Goal: Find specific page/section: Find specific page/section

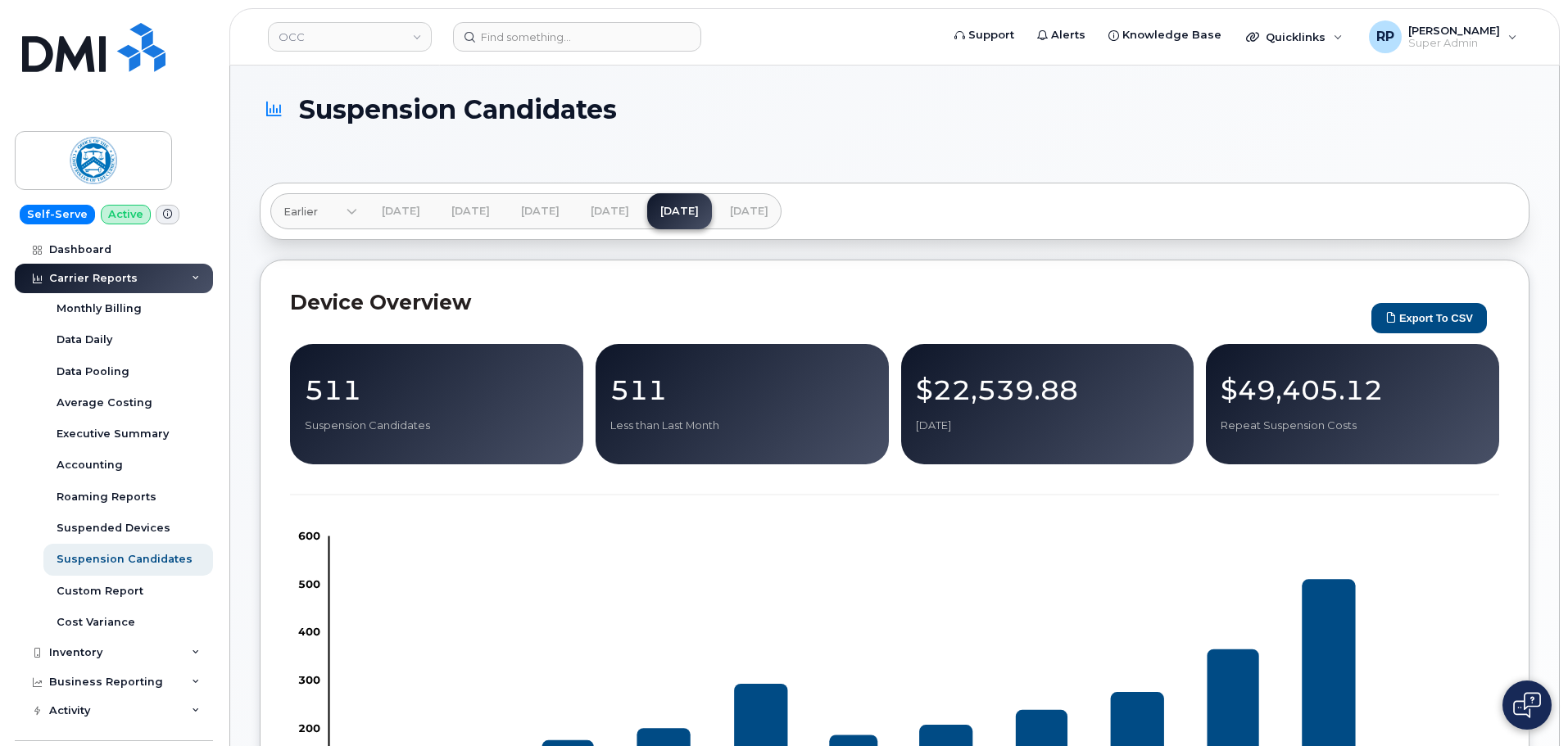
scroll to position [108, 0]
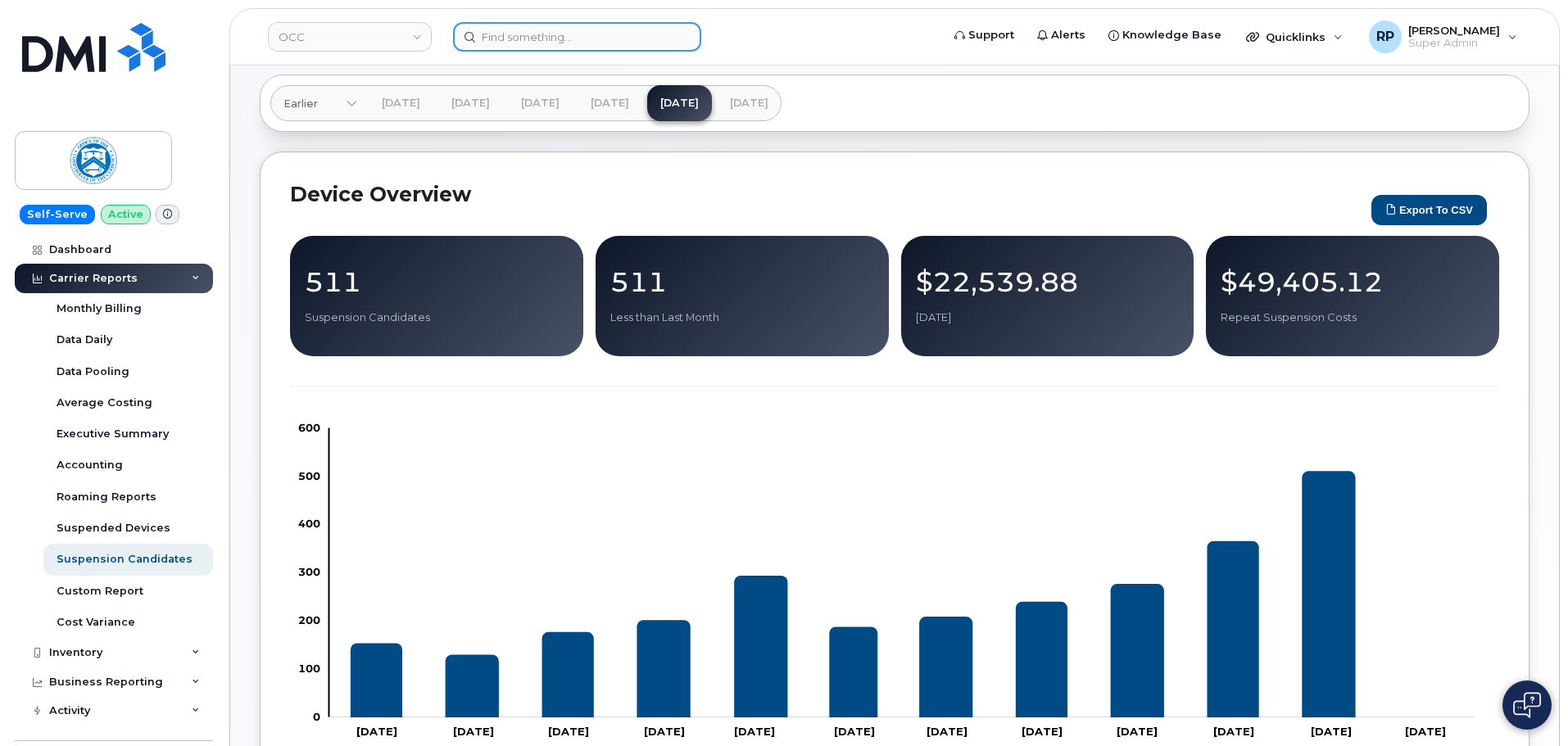
click at [570, 35] on input at bounding box center [577, 36] width 248 height 30
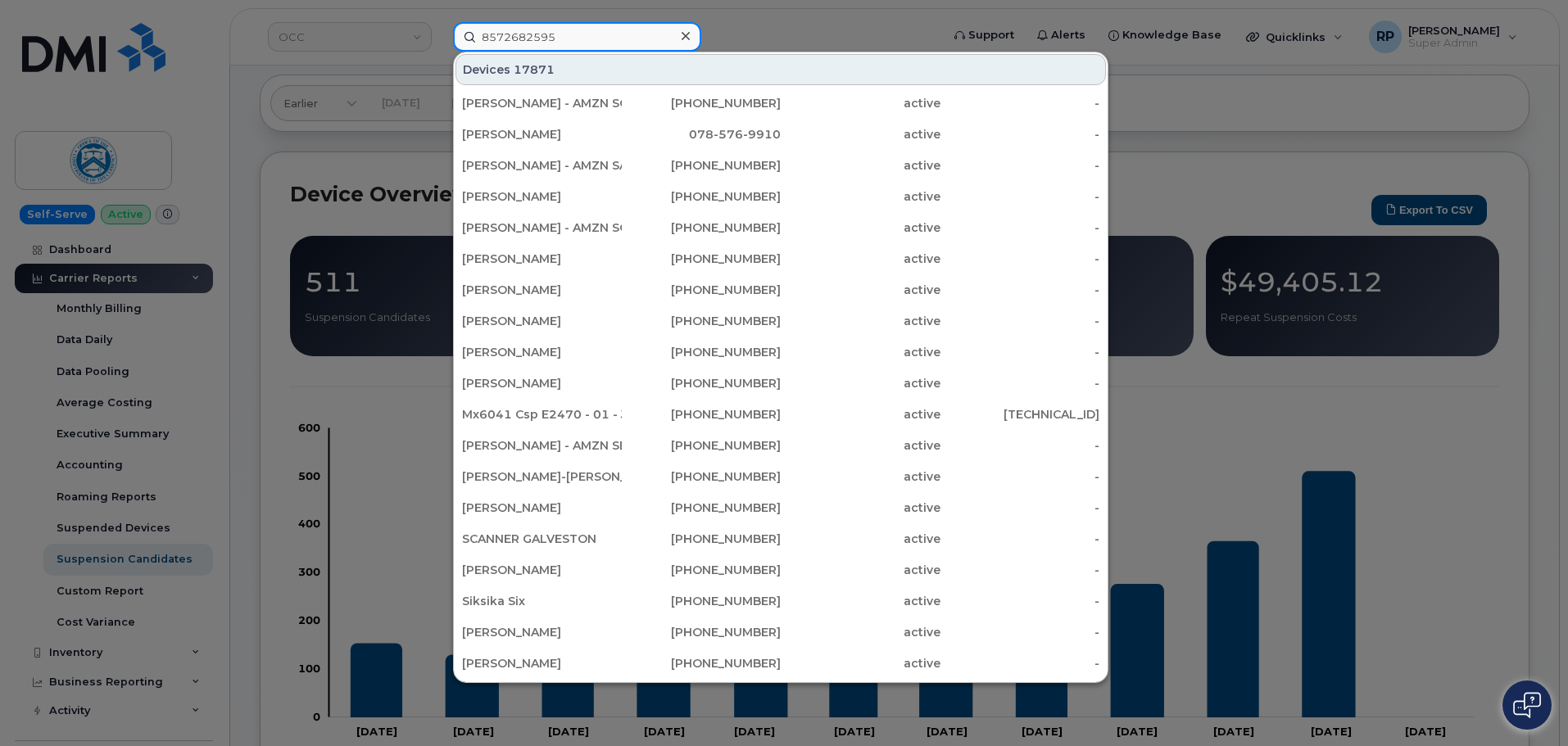
type input "8572682595"
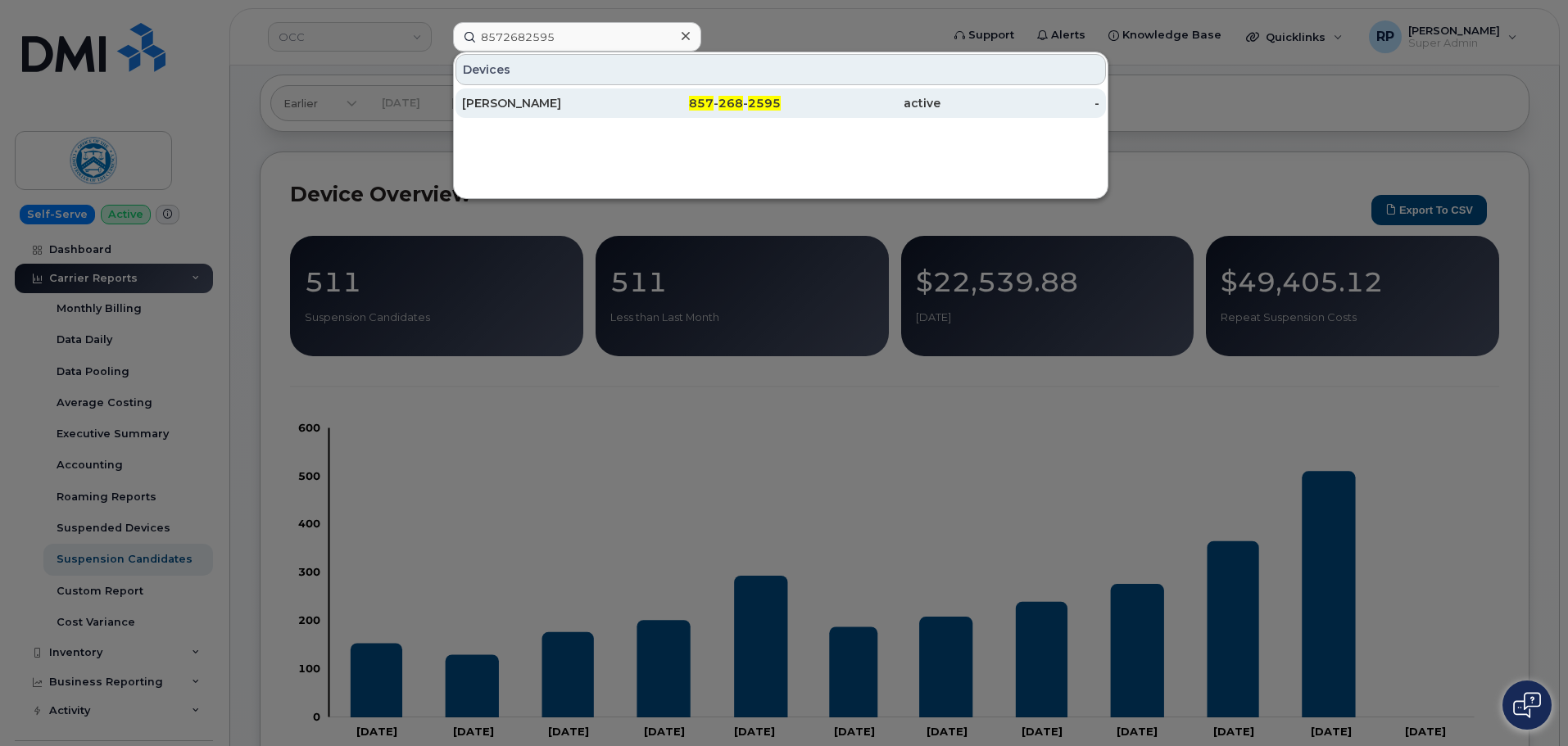
click at [560, 106] on div "Nader Kabbara" at bounding box center [542, 103] width 159 height 16
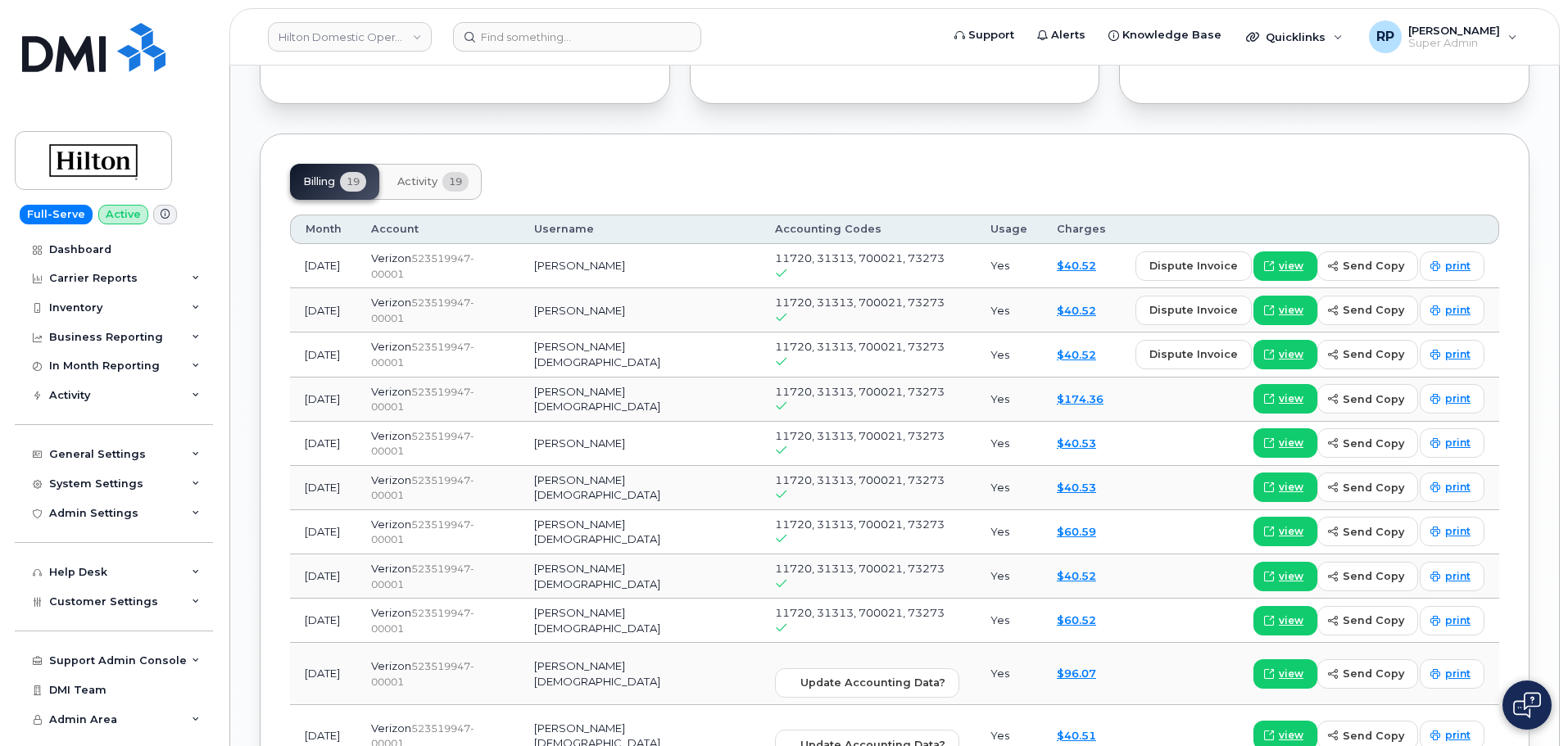
scroll to position [1228, 0]
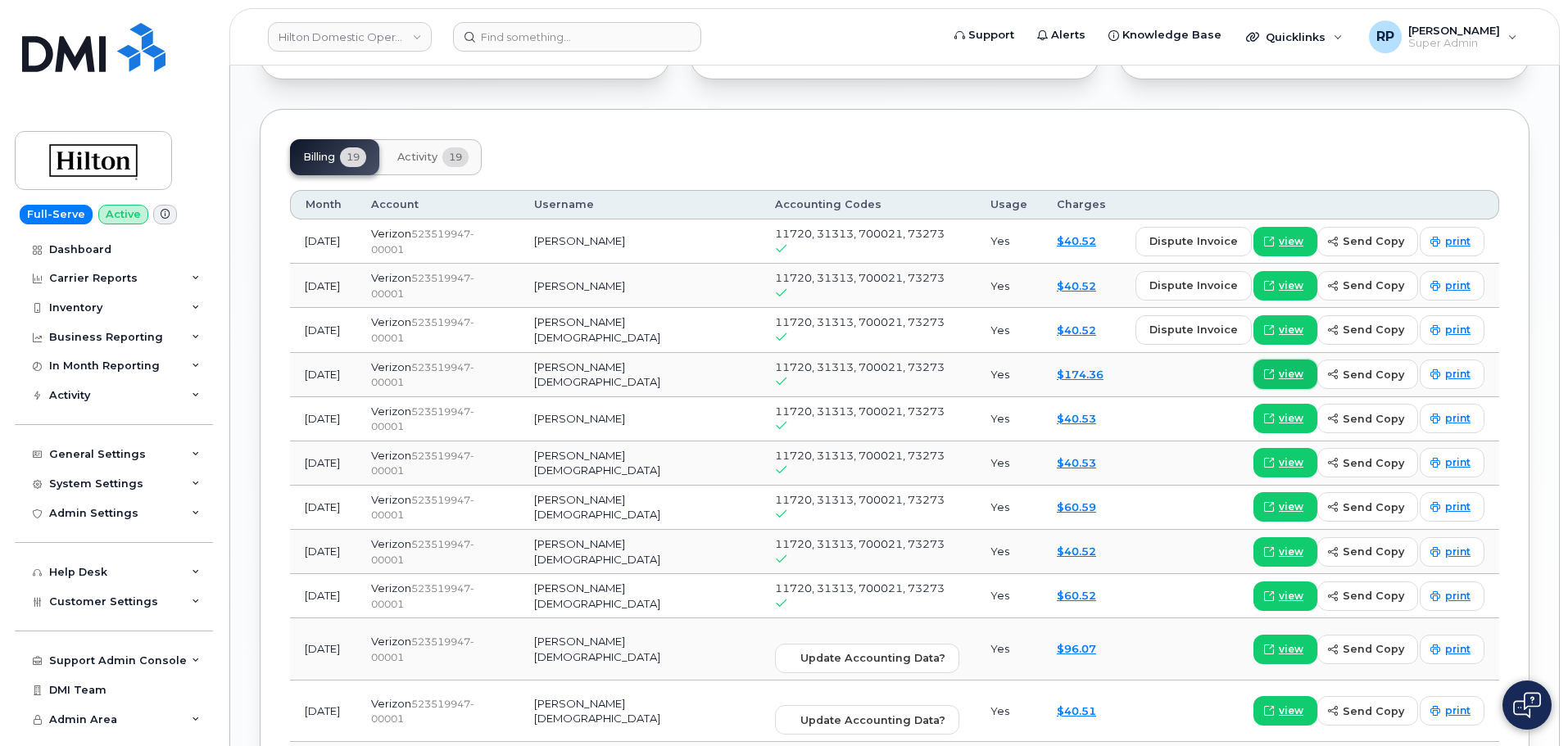
click at [1297, 367] on span "view" at bounding box center [1291, 373] width 24 height 14
drag, startPoint x: 301, startPoint y: 357, endPoint x: 416, endPoint y: 360, distance: 115.0
click at [416, 397] on tr "Apr 2025 Verizon  523519947-00001 NADER KABBARA 11720, 31313, 700021, 73273 Yes…" at bounding box center [895, 419] width 1210 height 44
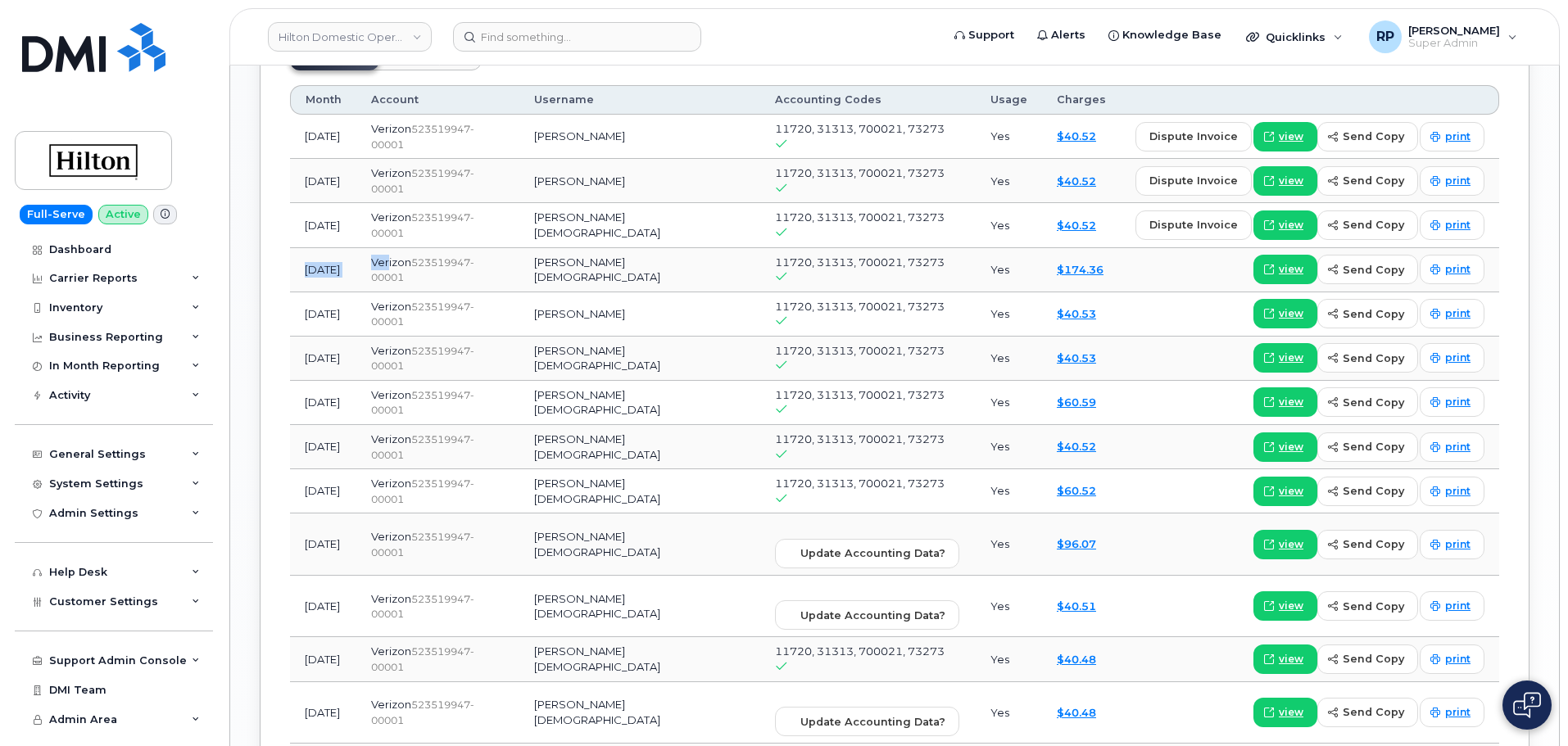
scroll to position [1365, 0]
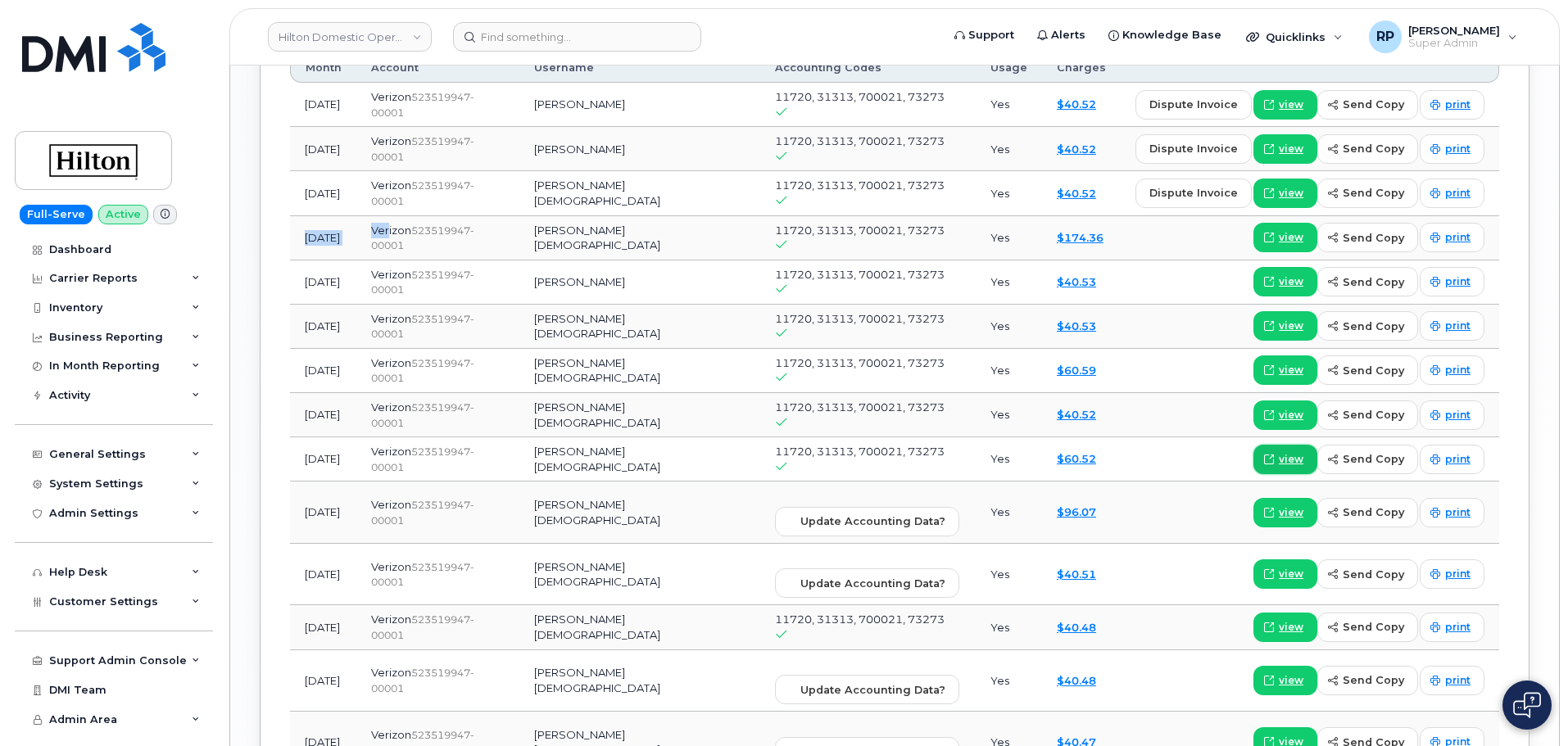
click at [1284, 452] on span "view" at bounding box center [1291, 459] width 24 height 14
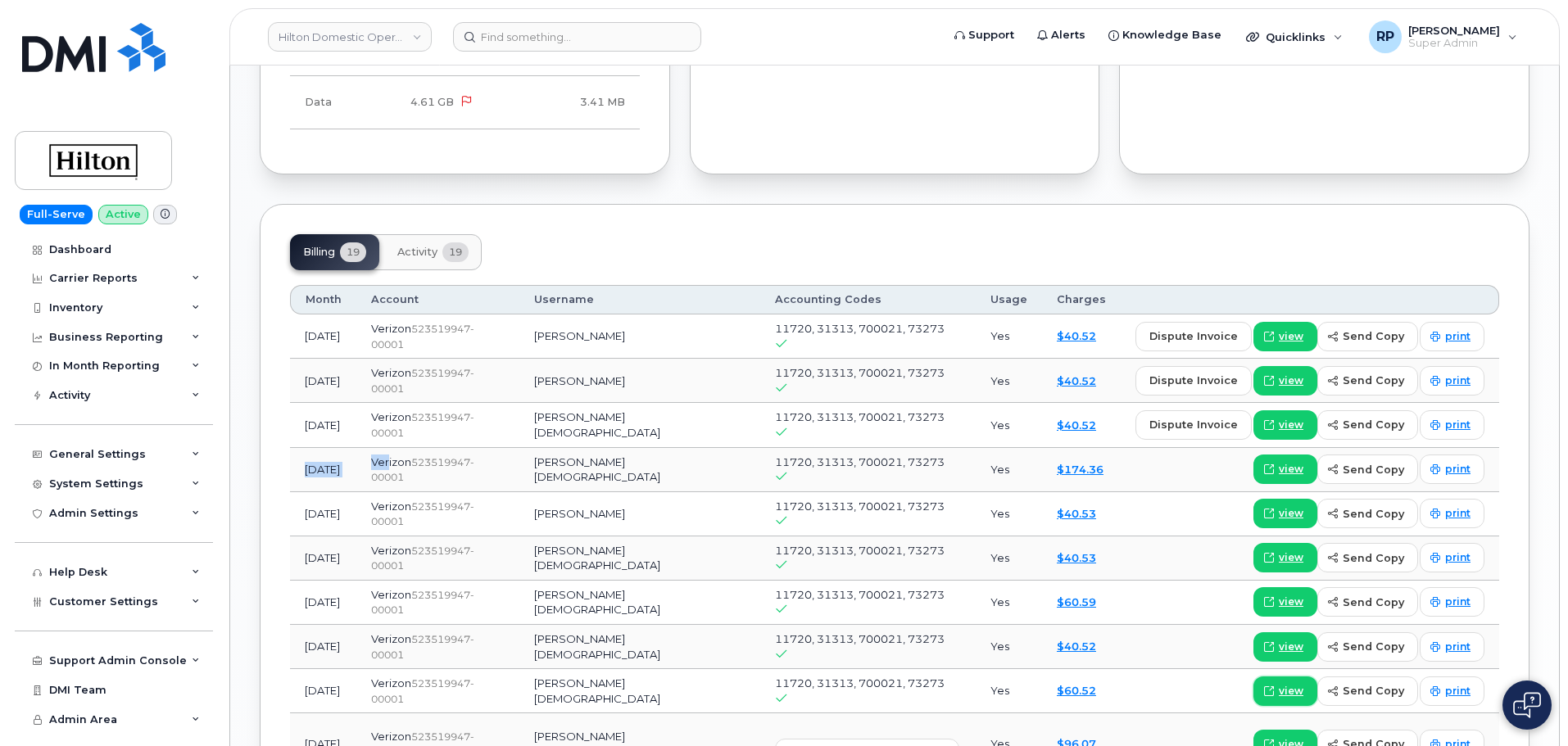
scroll to position [1123, 0]
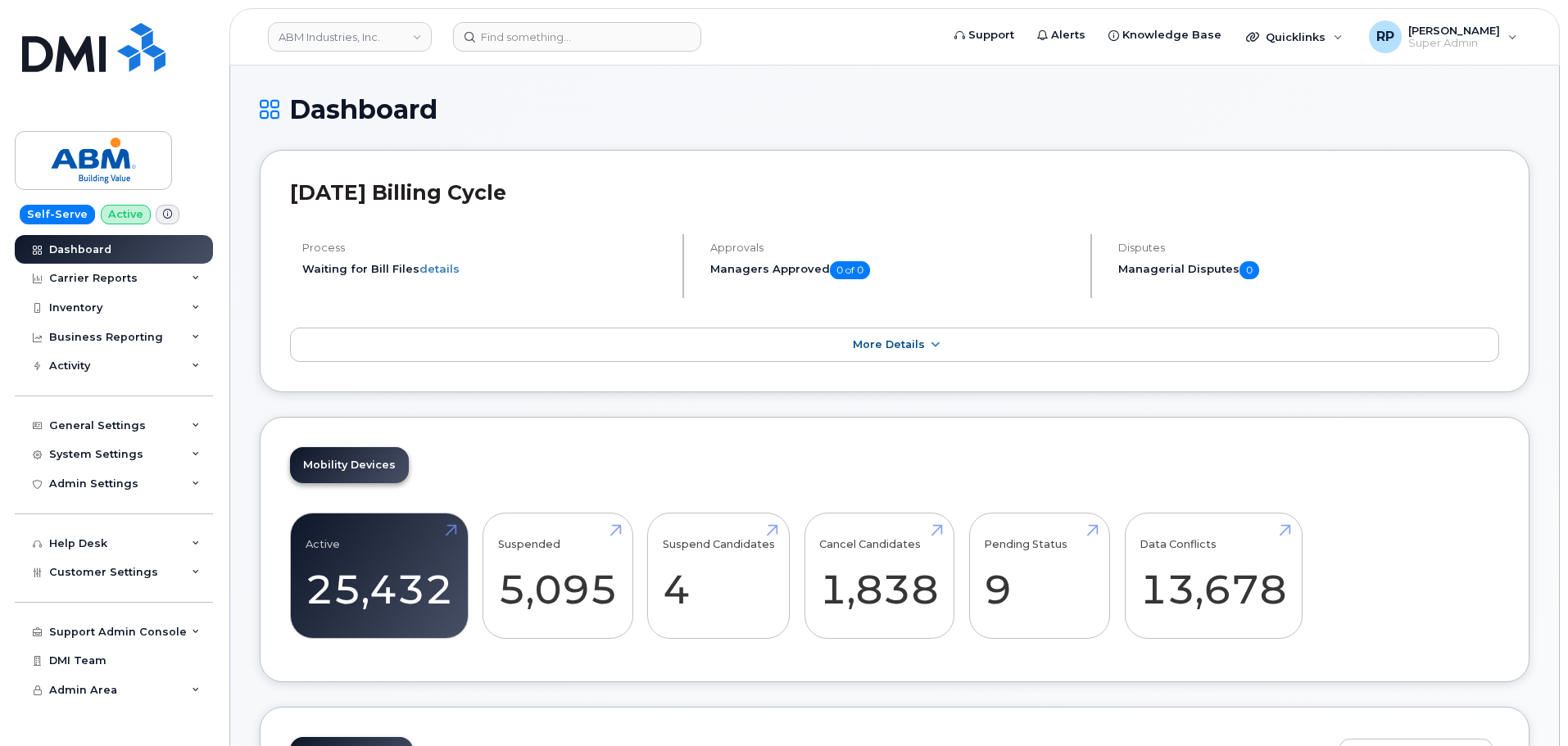
scroll to position [2276, 0]
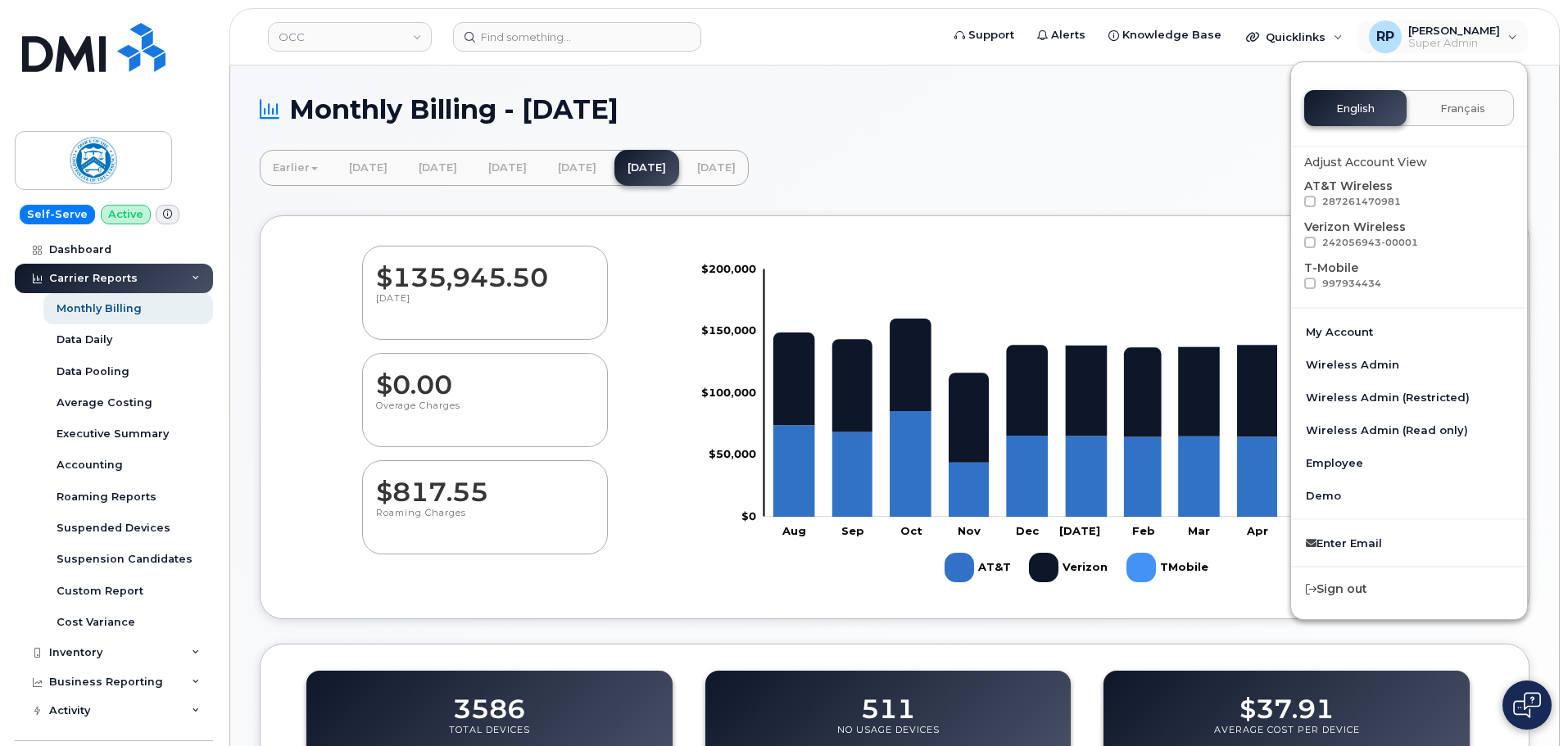
click at [345, 37] on link "OCC" at bounding box center [350, 36] width 164 height 30
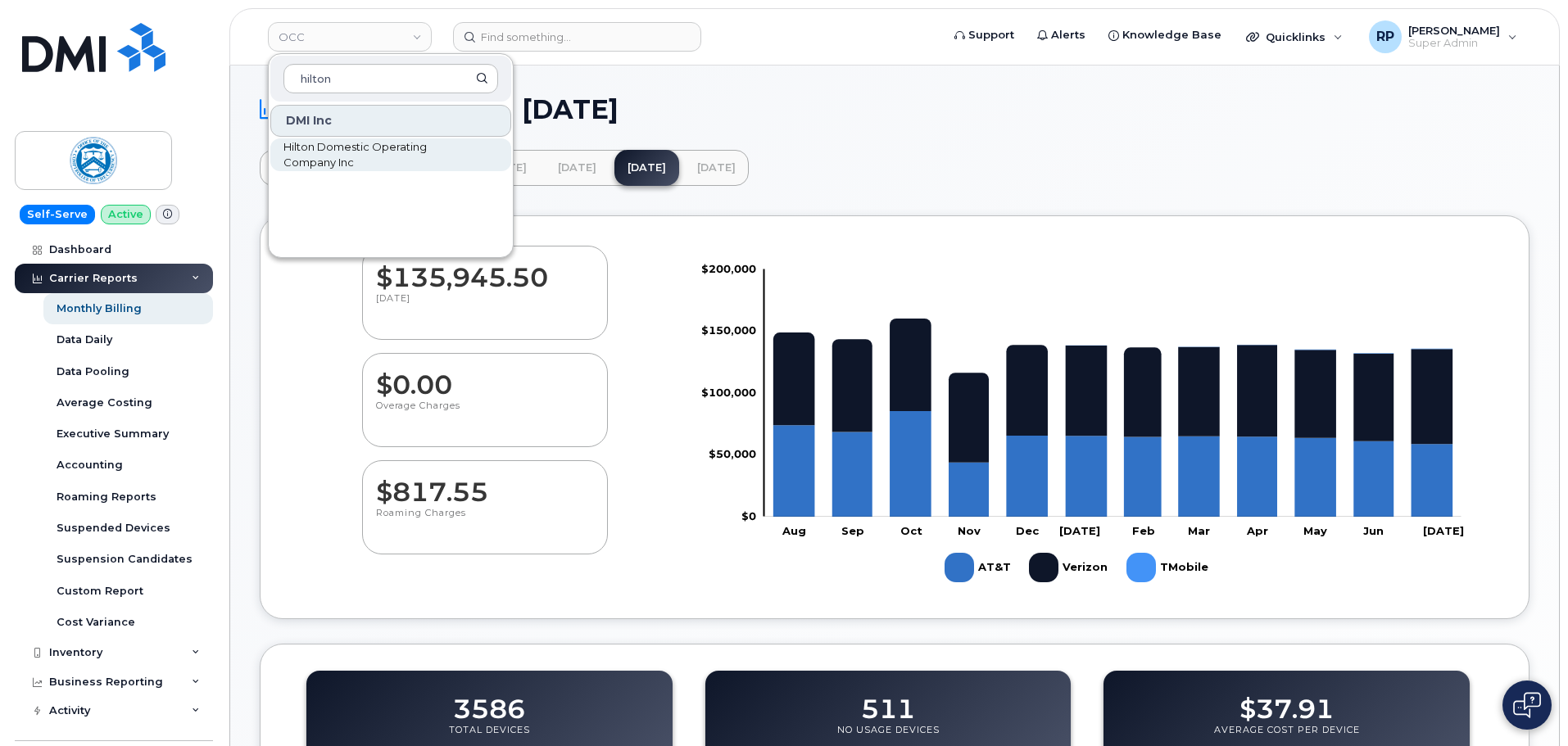
type input "hilton"
click at [346, 150] on span "Hilton Domestic Operating Company Inc" at bounding box center [377, 155] width 188 height 32
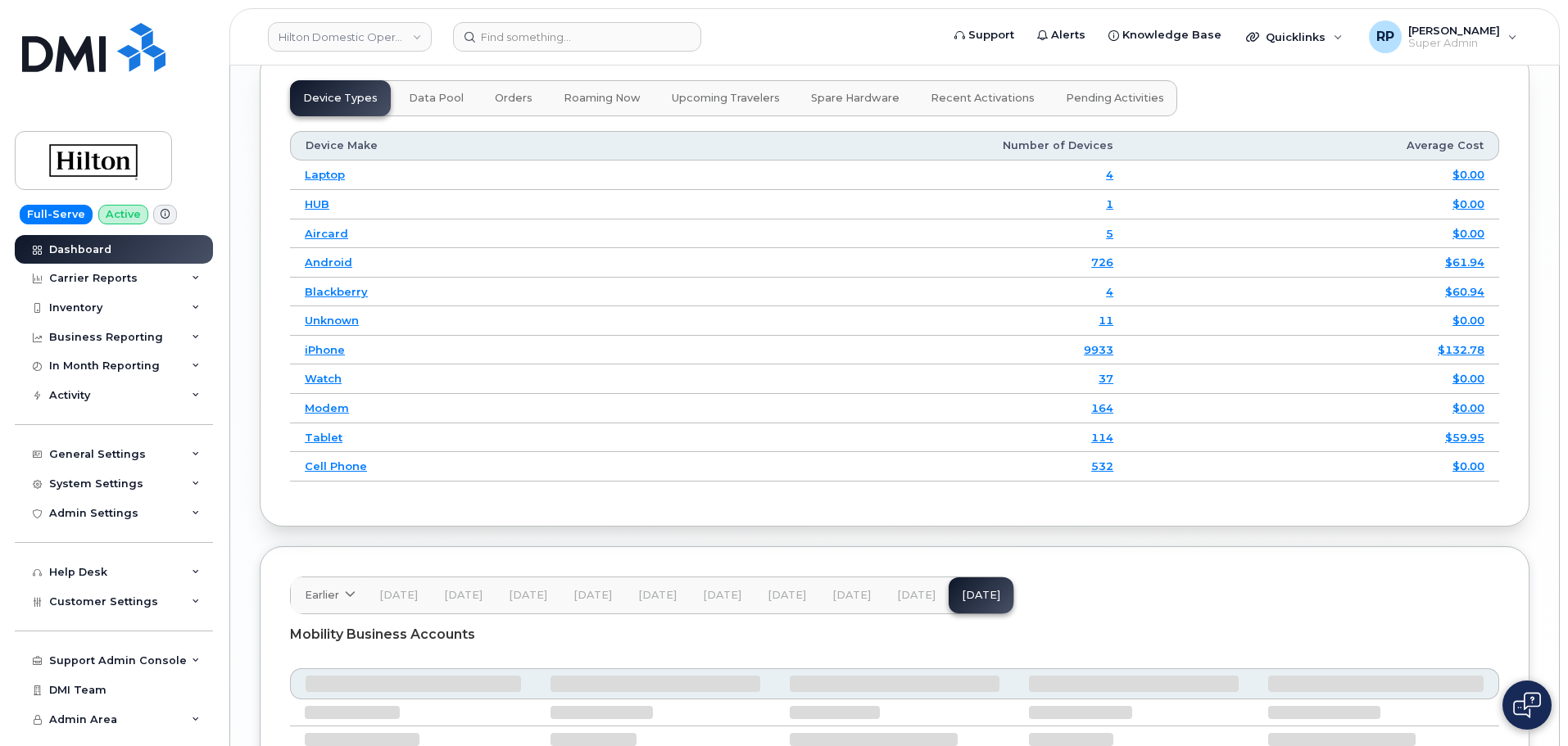
scroll to position [2184, 0]
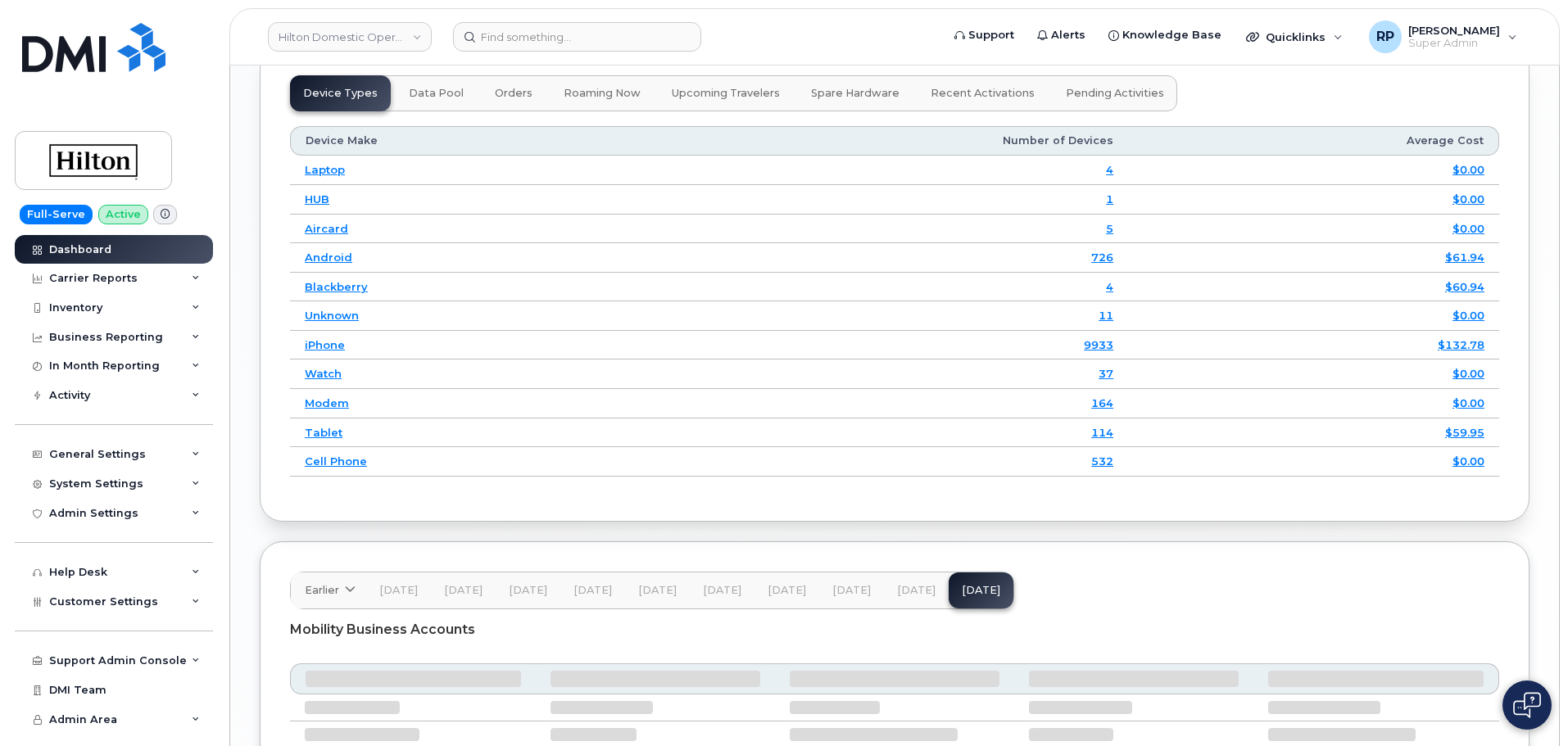
click at [724, 597] on span "Apr 25" at bounding box center [722, 591] width 39 height 13
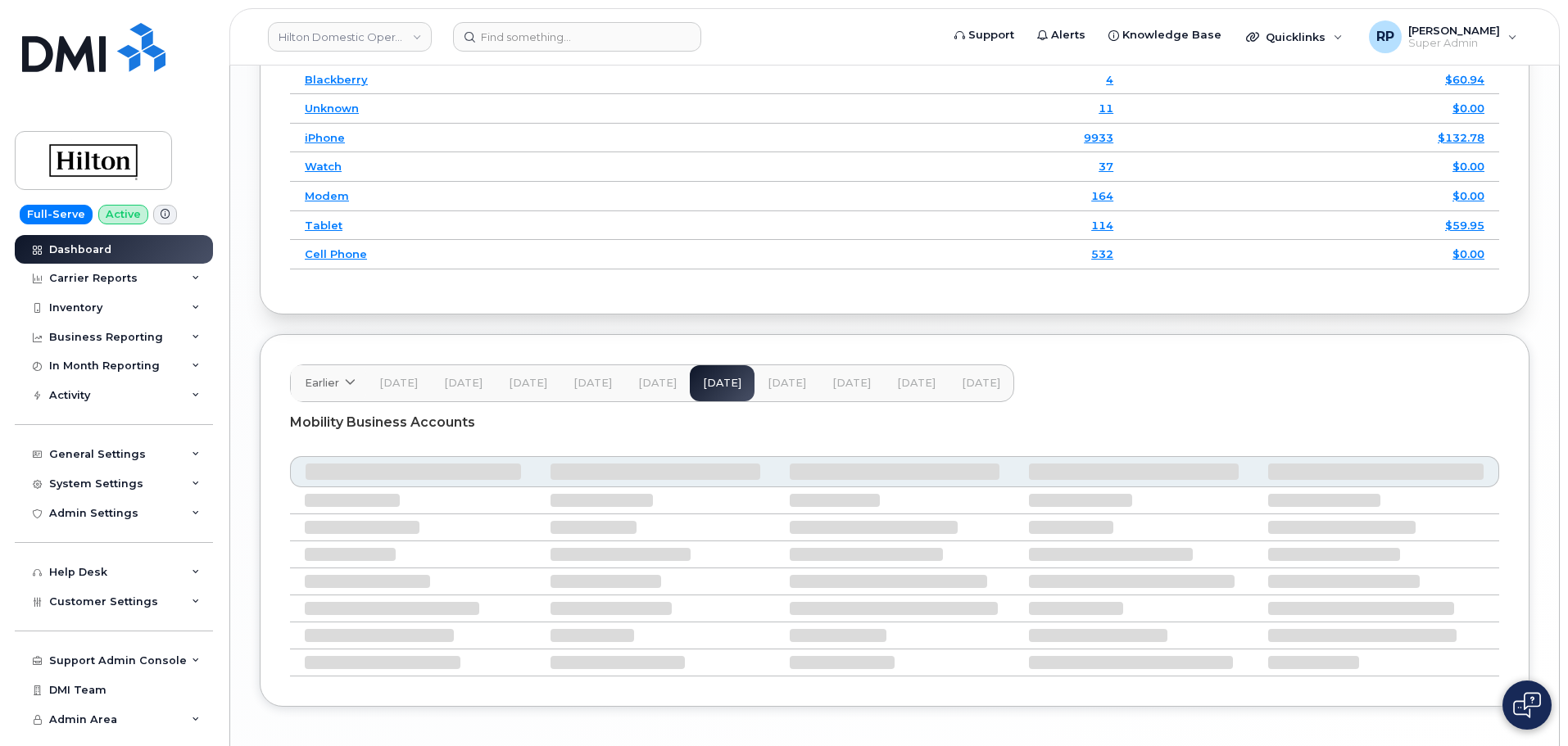
scroll to position [2481, 0]
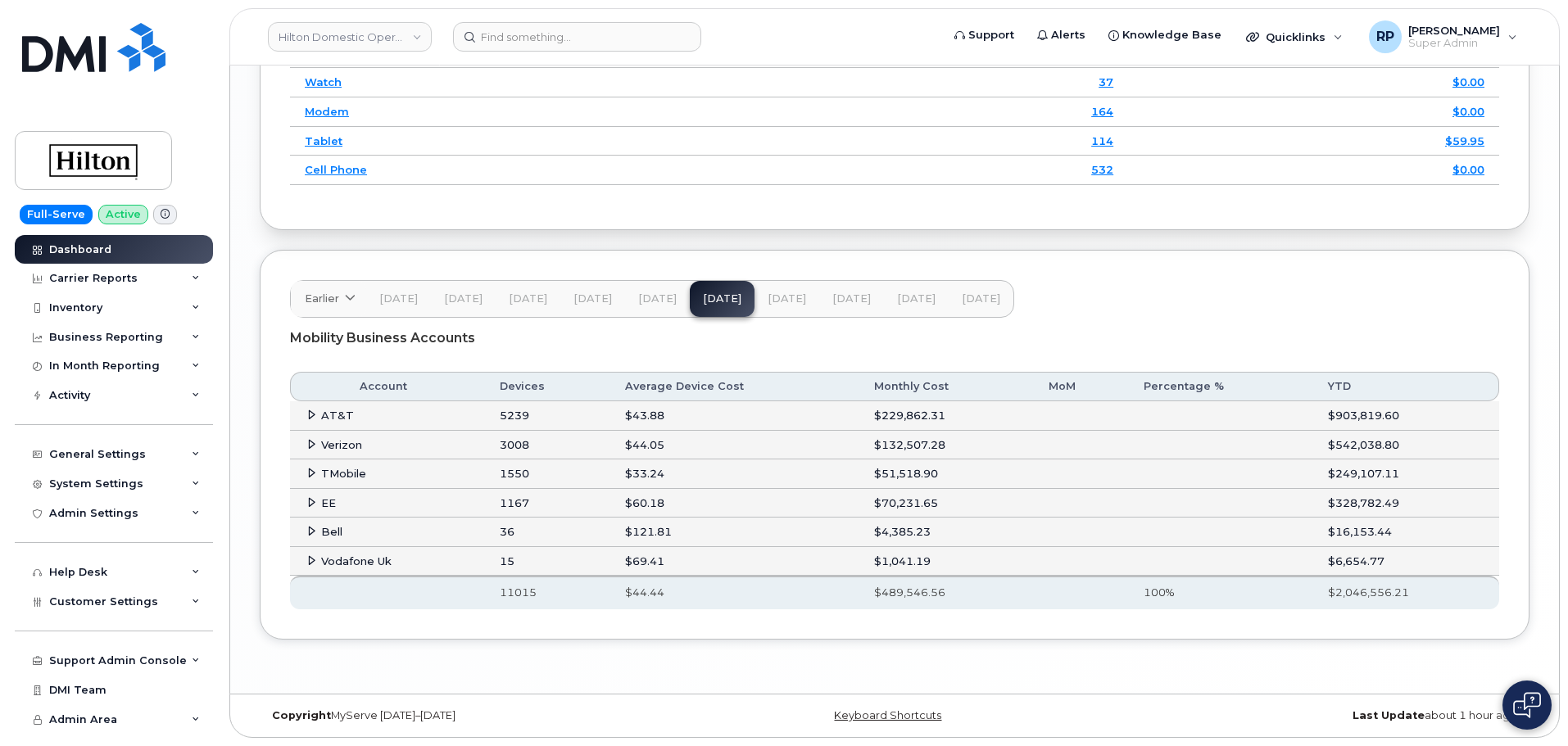
click at [308, 449] on icon at bounding box center [311, 444] width 11 height 11
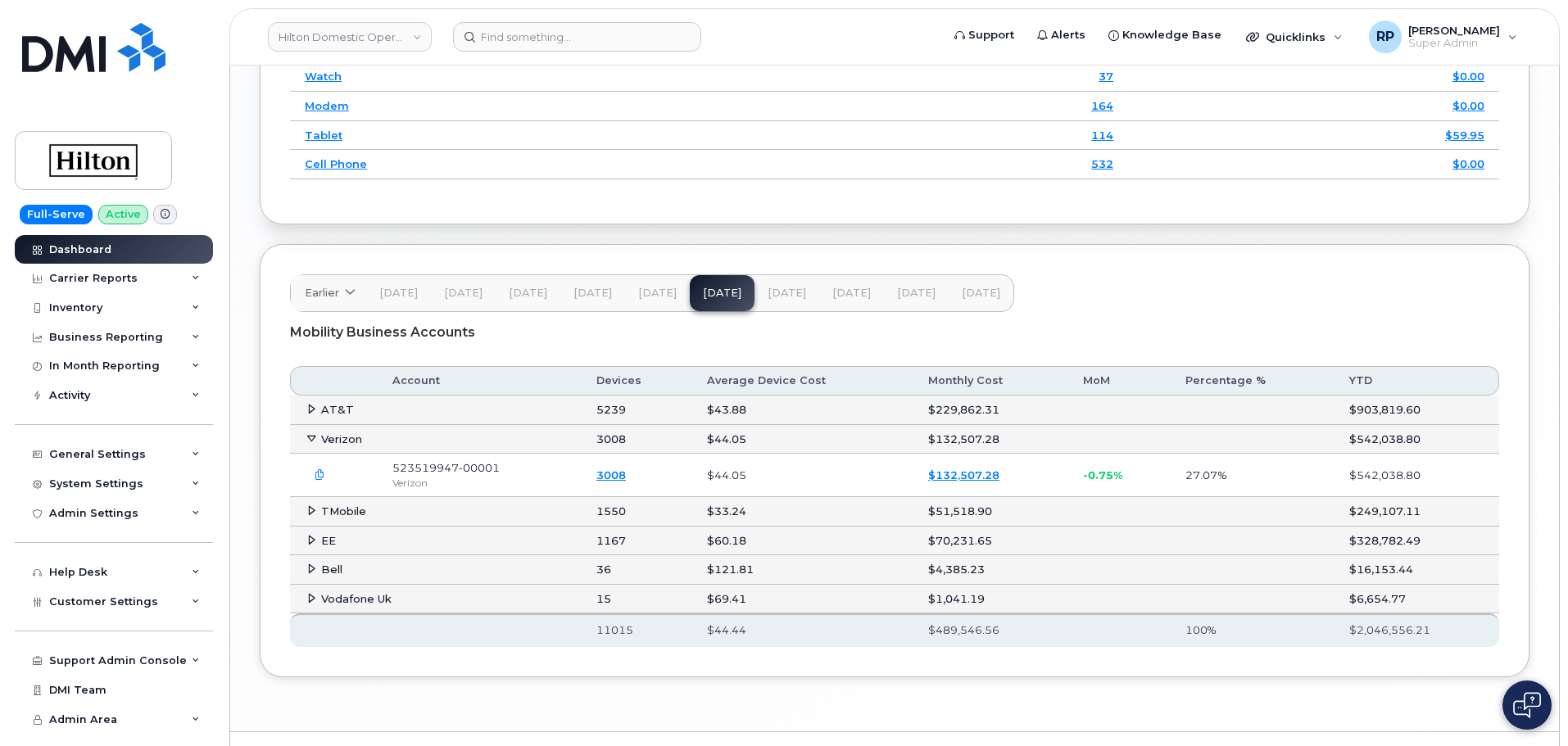
click at [318, 480] on icon "button" at bounding box center [320, 475] width 11 height 11
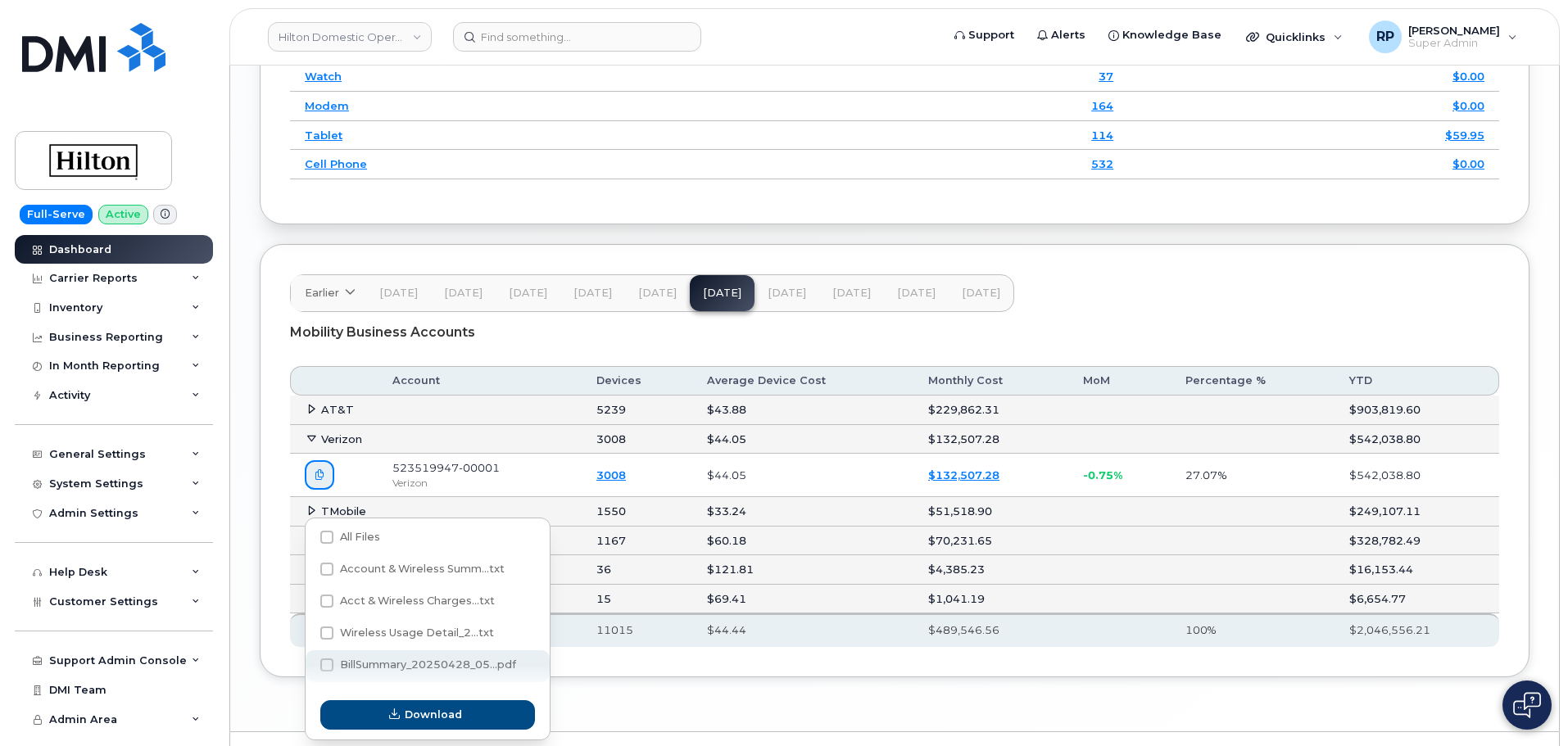
click at [347, 668] on span "BillSummary_20250428_05...pdf" at bounding box center [428, 664] width 176 height 13
click at [309, 668] on input "BillSummary_20250428_05...pdf" at bounding box center [305, 666] width 8 height 8
checkbox input "true"
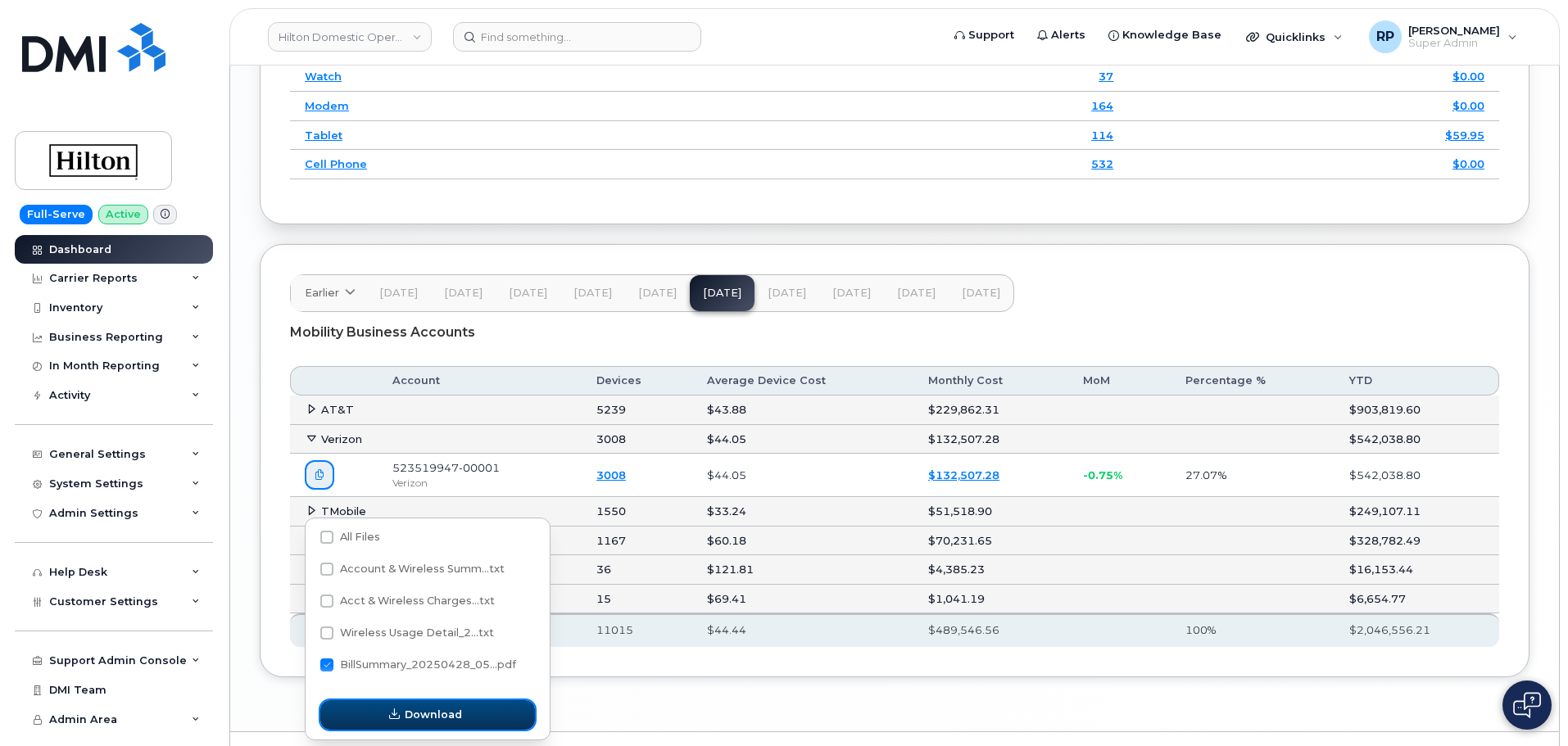
click at [387, 712] on span "button" at bounding box center [395, 714] width 15 height 15
